Goal: Complete application form: Complete application form

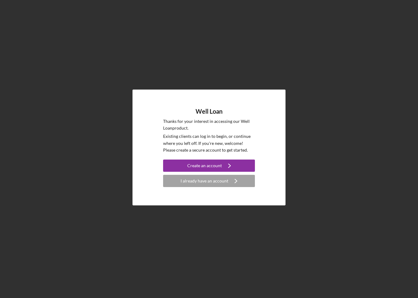
click at [244, 170] on button "Create an account Icon/Navigate" at bounding box center [209, 166] width 92 height 12
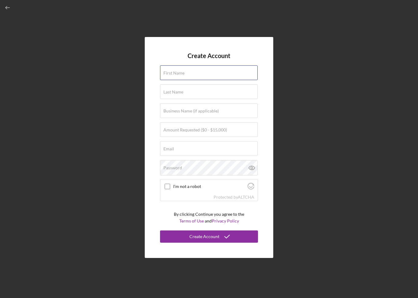
click at [234, 81] on div "First Name" at bounding box center [209, 72] width 98 height 15
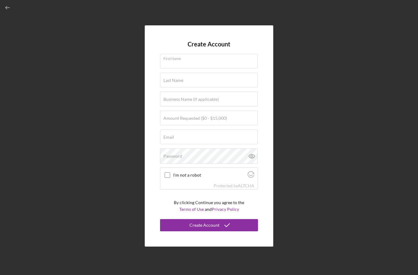
type input "[PERSON_NAME]"
type input "EAD Antiques and Collectibles"
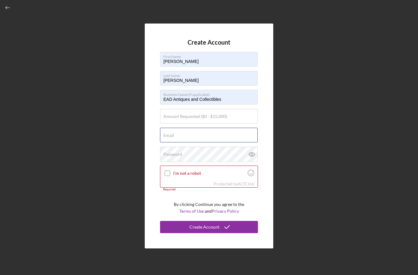
type input "[EMAIL_ADDRESS][DOMAIN_NAME]"
click at [230, 105] on input "EAD Antiques and Collectibles" at bounding box center [209, 97] width 98 height 15
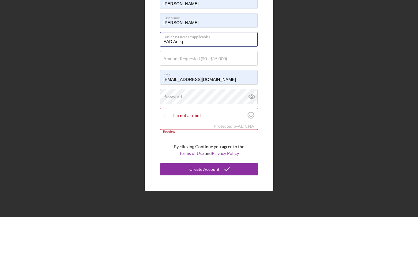
type input "EAD Anti"
click at [234, 109] on div "Amount Requested ($0 - $15,000)" at bounding box center [209, 116] width 98 height 15
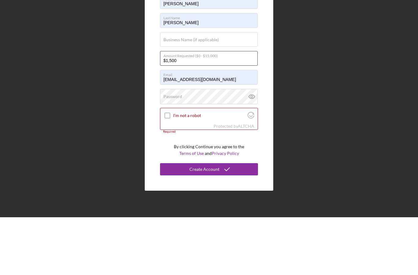
type input "$15,000"
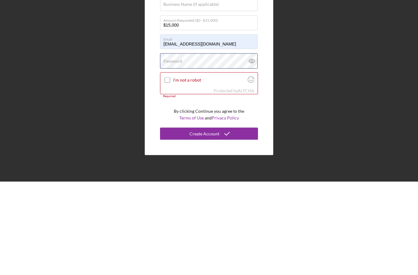
click at [224, 147] on div "Password" at bounding box center [209, 154] width 98 height 15
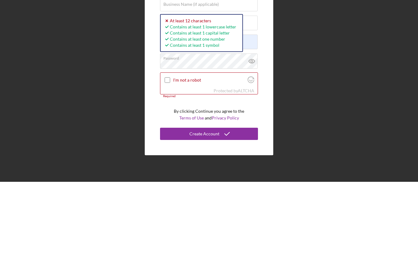
click at [167, 171] on input "I'm not a robot" at bounding box center [167, 174] width 6 height 6
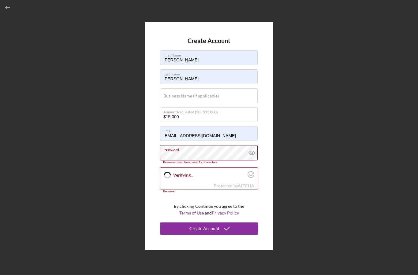
checkbox input "true"
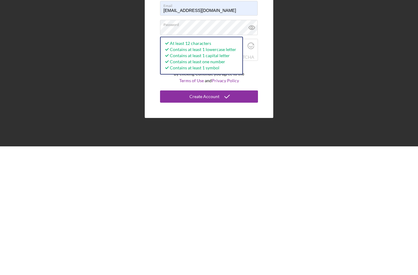
click at [227, 218] on icon "submit" at bounding box center [226, 225] width 15 height 15
